Goal: Information Seeking & Learning: Learn about a topic

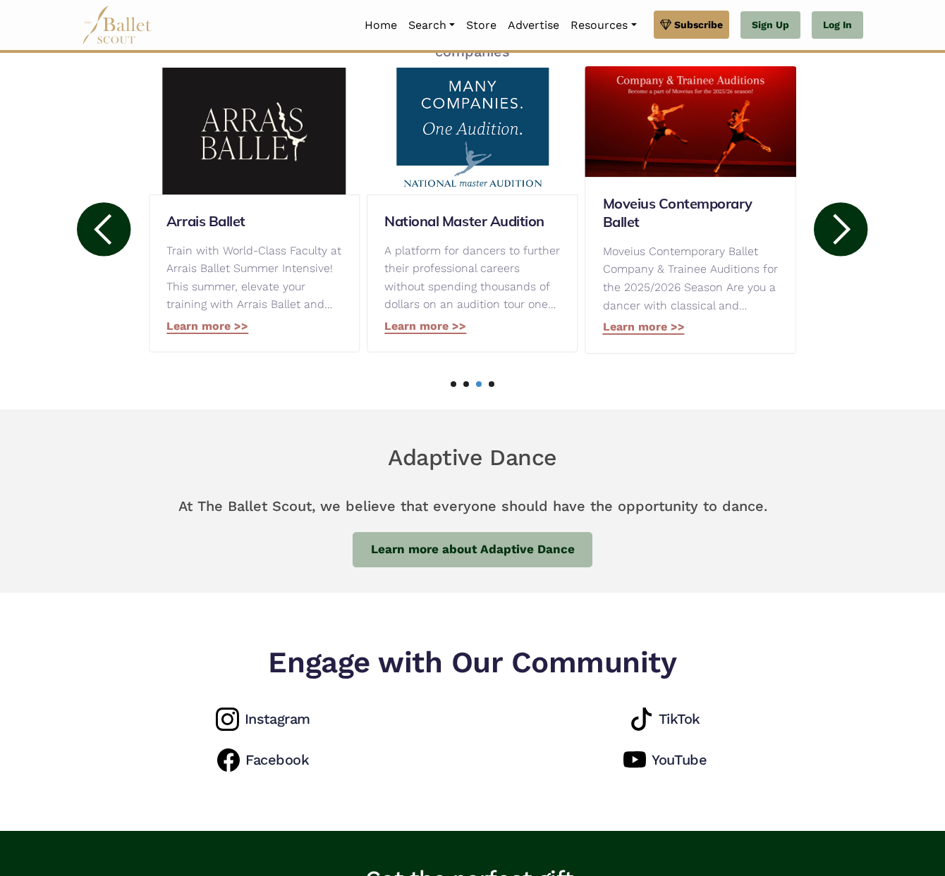
scroll to position [799, 0]
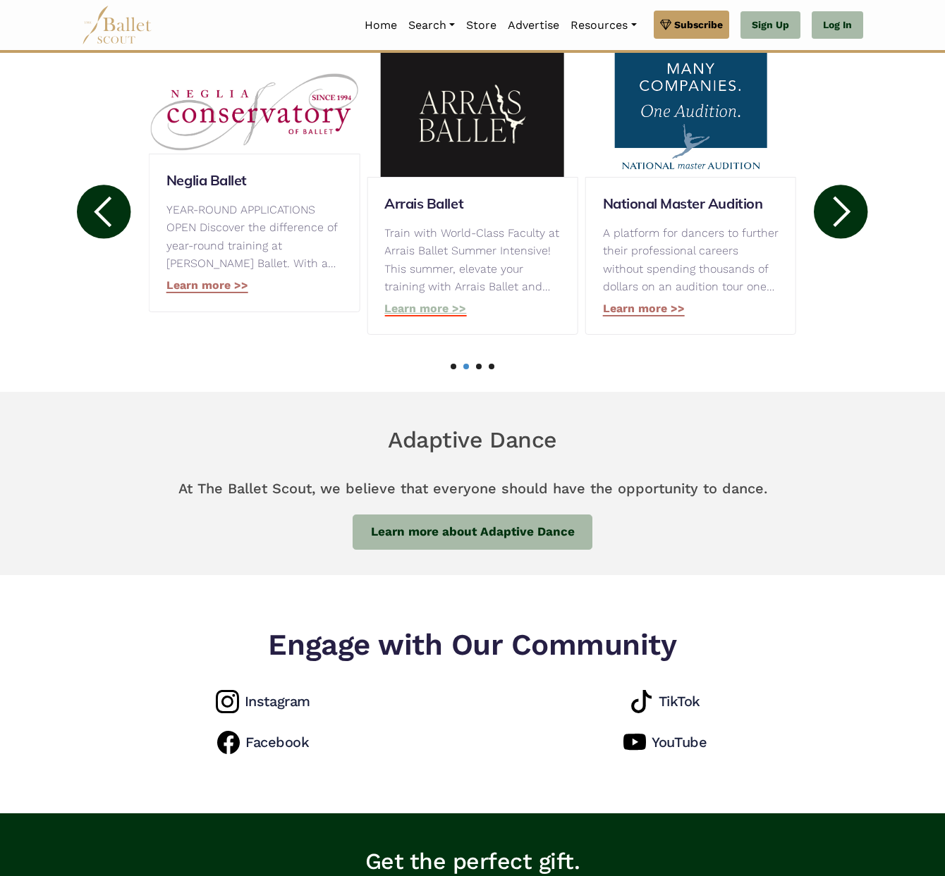
click at [415, 309] on link "Learn more >>" at bounding box center [425, 309] width 82 height 15
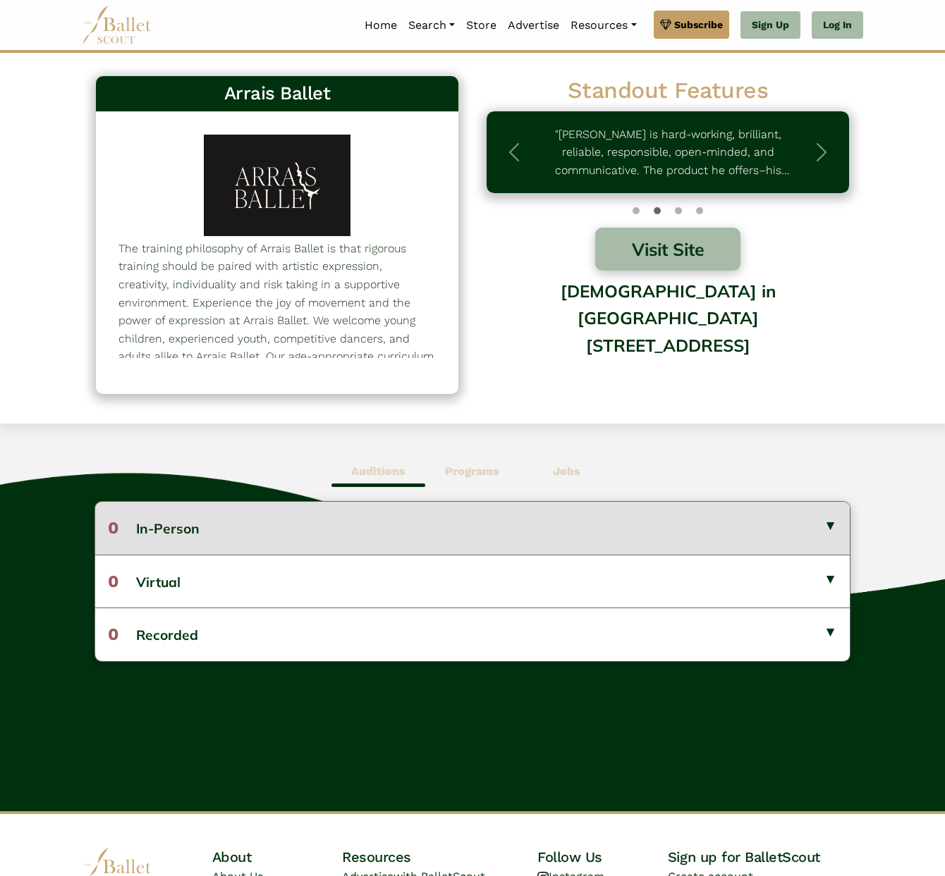
scroll to position [133, 0]
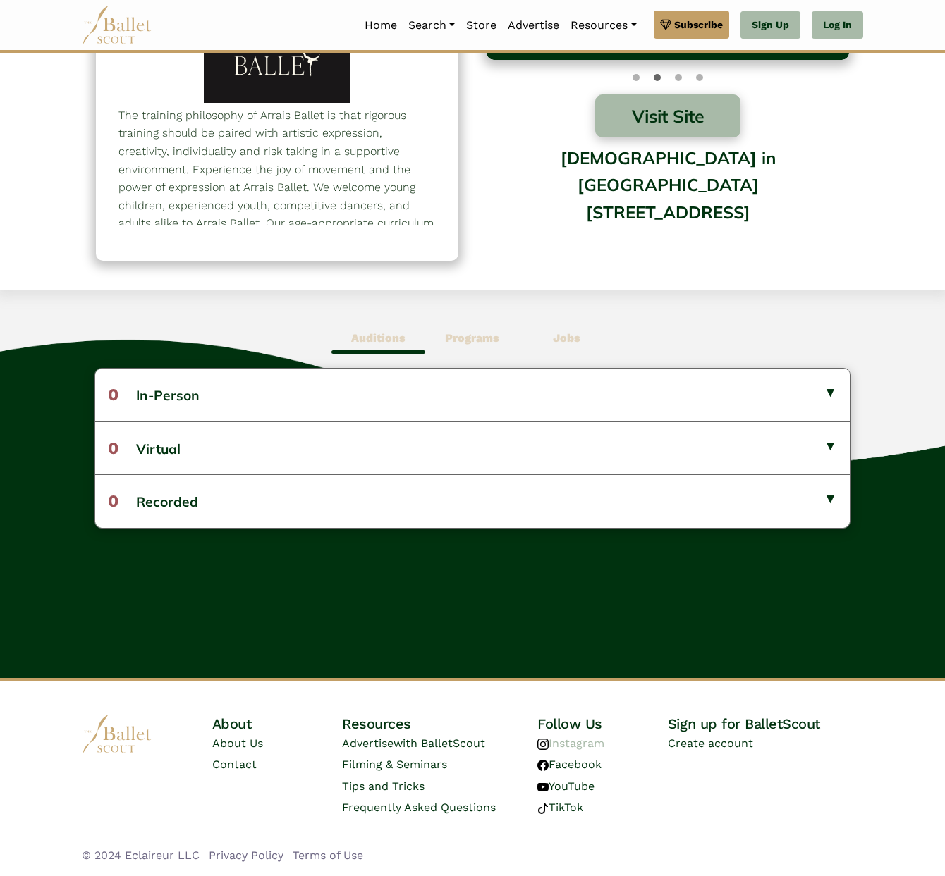
click at [572, 744] on link "Instagram" at bounding box center [570, 743] width 67 height 13
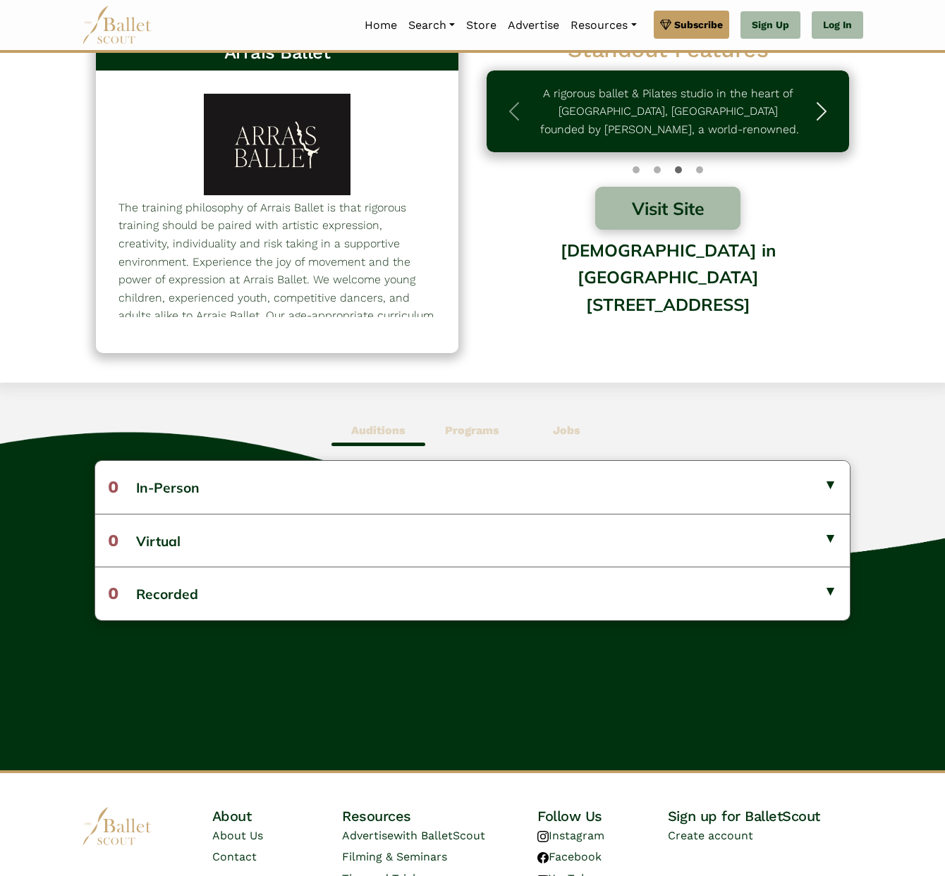
scroll to position [0, 0]
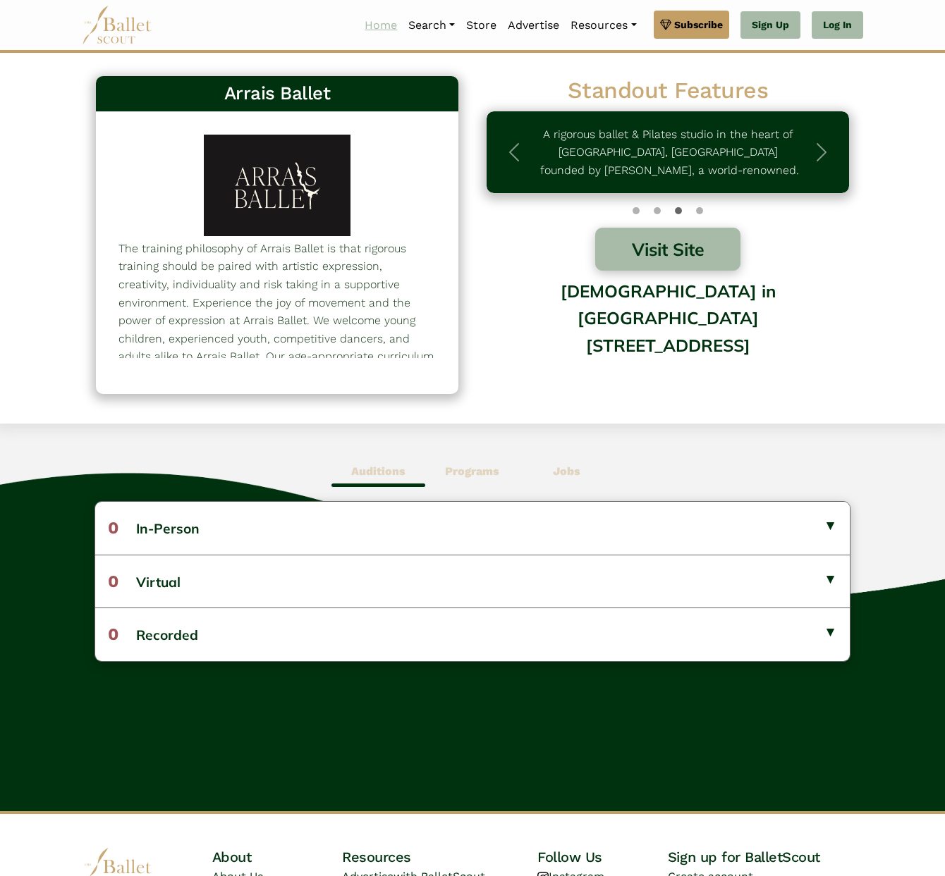
click at [376, 30] on link "Home" at bounding box center [381, 26] width 44 height 30
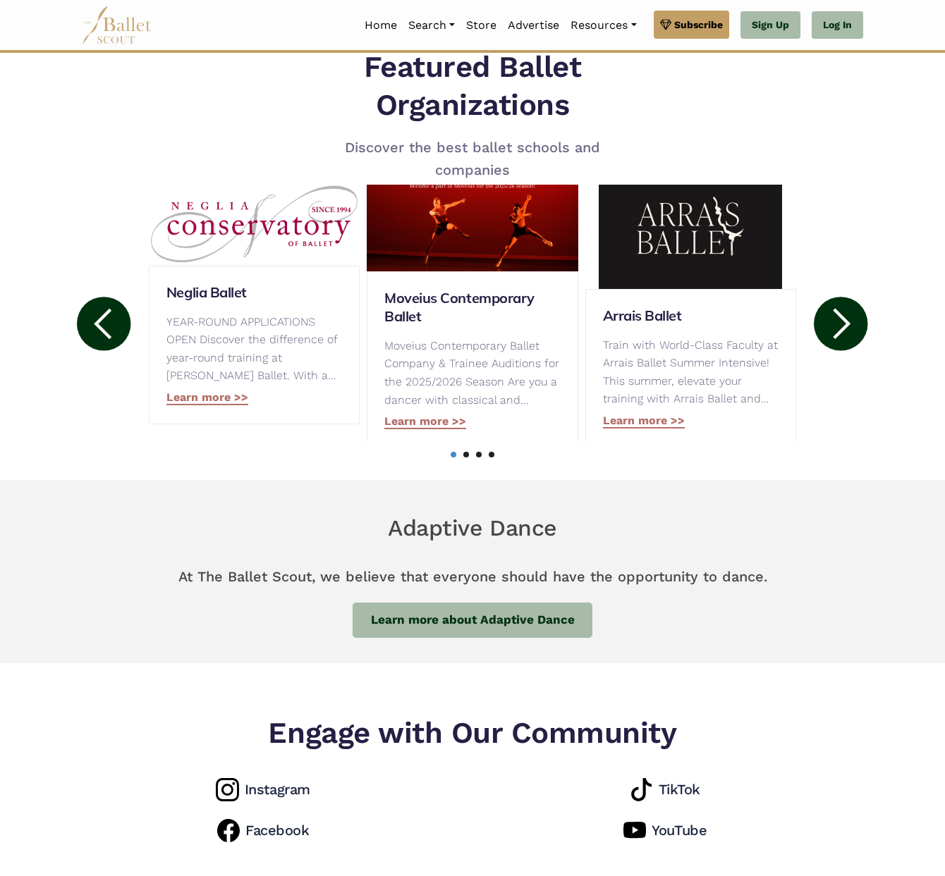
scroll to position [652, 0]
